Goal: Transaction & Acquisition: Book appointment/travel/reservation

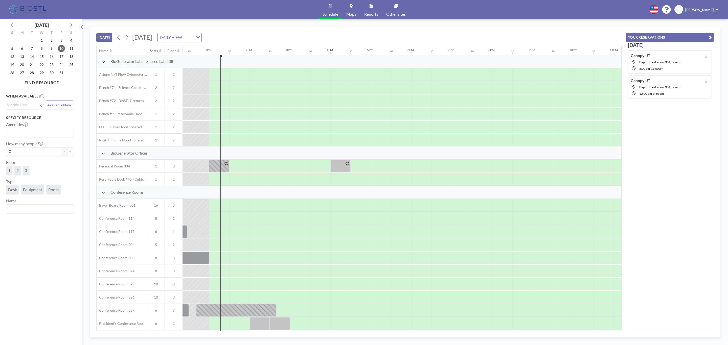
scroll to position [0, 505]
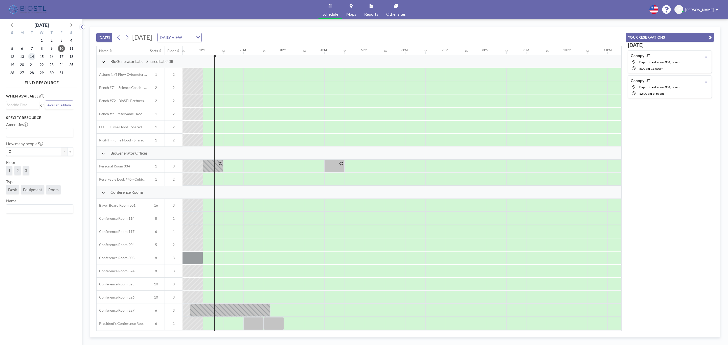
click at [31, 56] on span "14" at bounding box center [31, 56] width 7 height 7
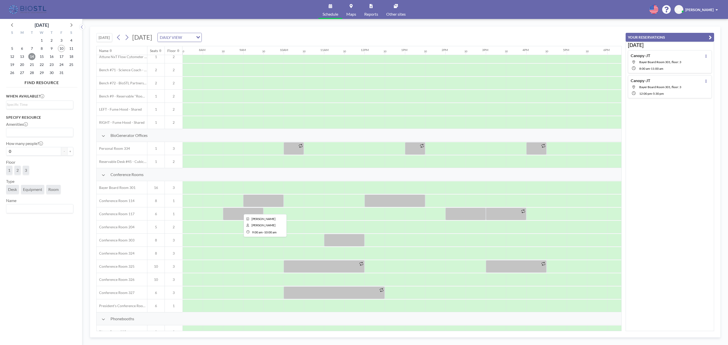
scroll to position [0, 303]
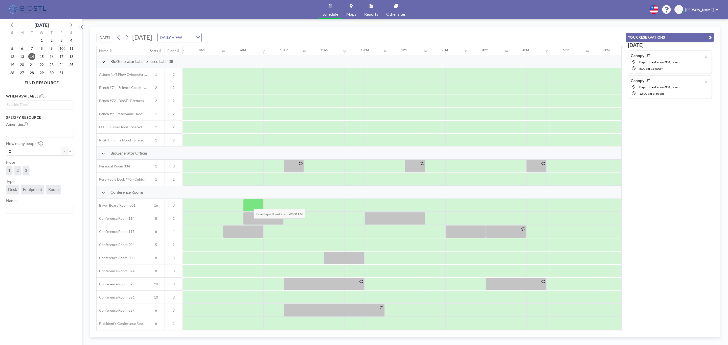
click at [250, 206] on div at bounding box center [253, 205] width 20 height 13
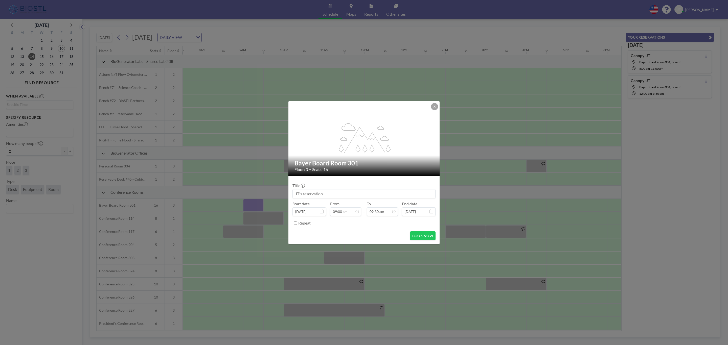
click at [334, 195] on input at bounding box center [364, 194] width 143 height 9
drag, startPoint x: 337, startPoint y: 194, endPoint x: 330, endPoint y: 193, distance: 7.2
click at [333, 194] on input at bounding box center [364, 194] width 143 height 9
type input "Canopy-JT"
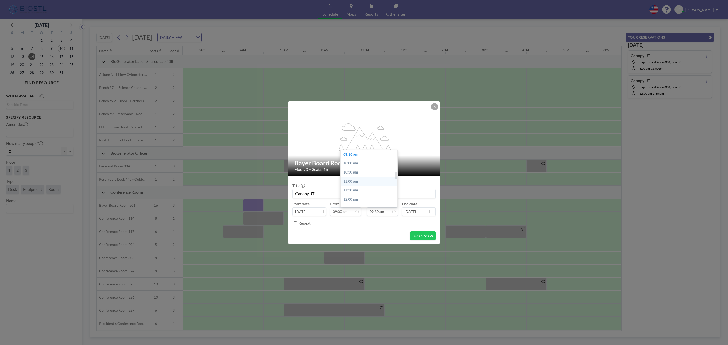
click at [351, 179] on div "11:00 am" at bounding box center [371, 181] width 60 height 9
type input "11:00 am"
click at [419, 235] on button "BOOK NOW" at bounding box center [423, 236] width 26 height 9
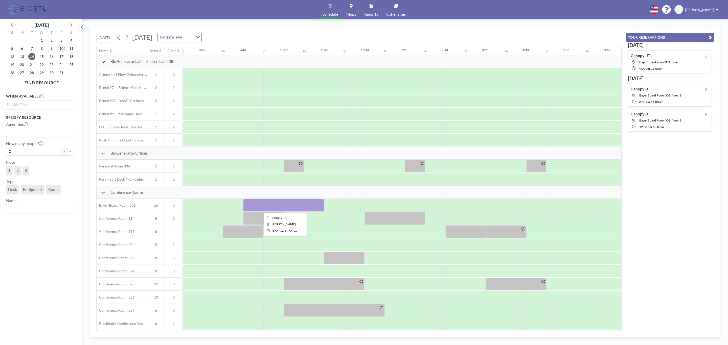
click at [293, 207] on div at bounding box center [283, 205] width 81 height 13
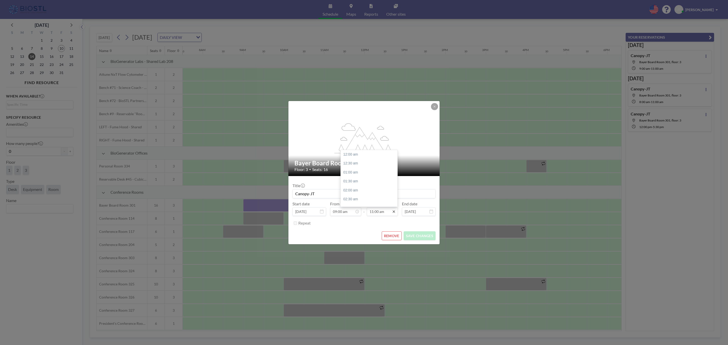
scroll to position [197, 0]
click at [375, 213] on input "11:00 am" at bounding box center [382, 212] width 31 height 9
click at [355, 174] on div "10:00 am" at bounding box center [371, 174] width 60 height 9
type input "10:00 am"
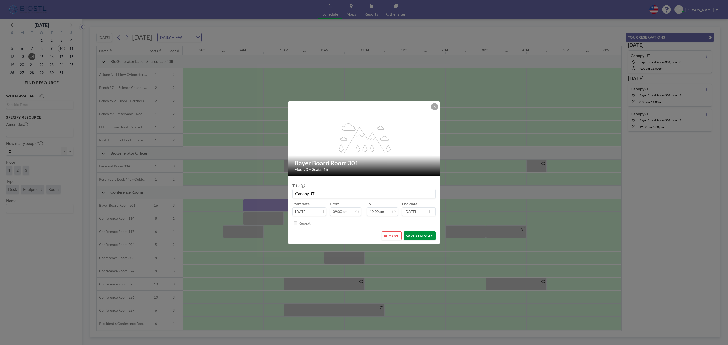
click at [416, 234] on button "SAVE CHANGES" at bounding box center [420, 236] width 32 height 9
